Goal: Use online tool/utility: Utilize a website feature to perform a specific function

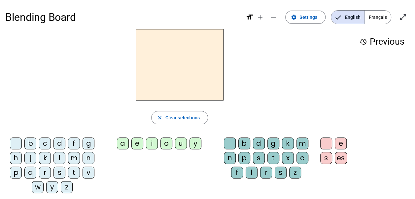
click at [72, 159] on div "m" at bounding box center [74, 158] width 12 height 12
click at [123, 143] on div "a" at bounding box center [123, 143] width 12 height 12
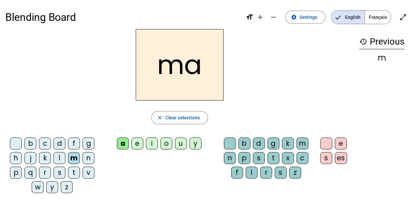
click at [58, 158] on div "l" at bounding box center [59, 158] width 12 height 12
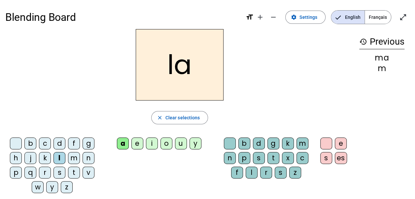
click at [136, 143] on div "e" at bounding box center [137, 143] width 12 height 12
click at [59, 141] on div "d" at bounding box center [59, 143] width 12 height 12
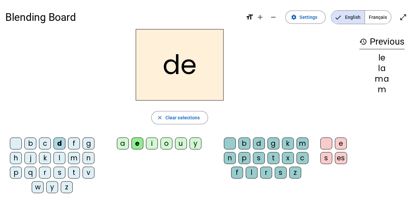
click at [176, 139] on div "u" at bounding box center [181, 143] width 12 height 12
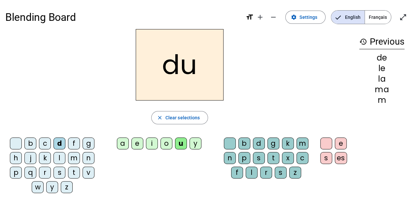
click at [75, 172] on div "t" at bounding box center [74, 172] width 12 height 12
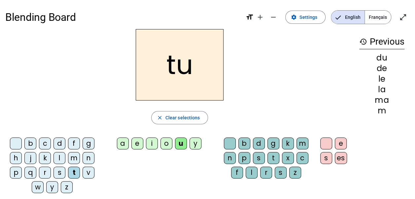
click at [121, 144] on div "a" at bounding box center [123, 143] width 12 height 12
click at [137, 143] on div "e" at bounding box center [137, 143] width 12 height 12
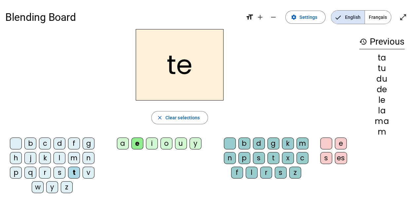
click at [75, 157] on div "m" at bounding box center [74, 158] width 12 height 12
